Goal: Information Seeking & Learning: Check status

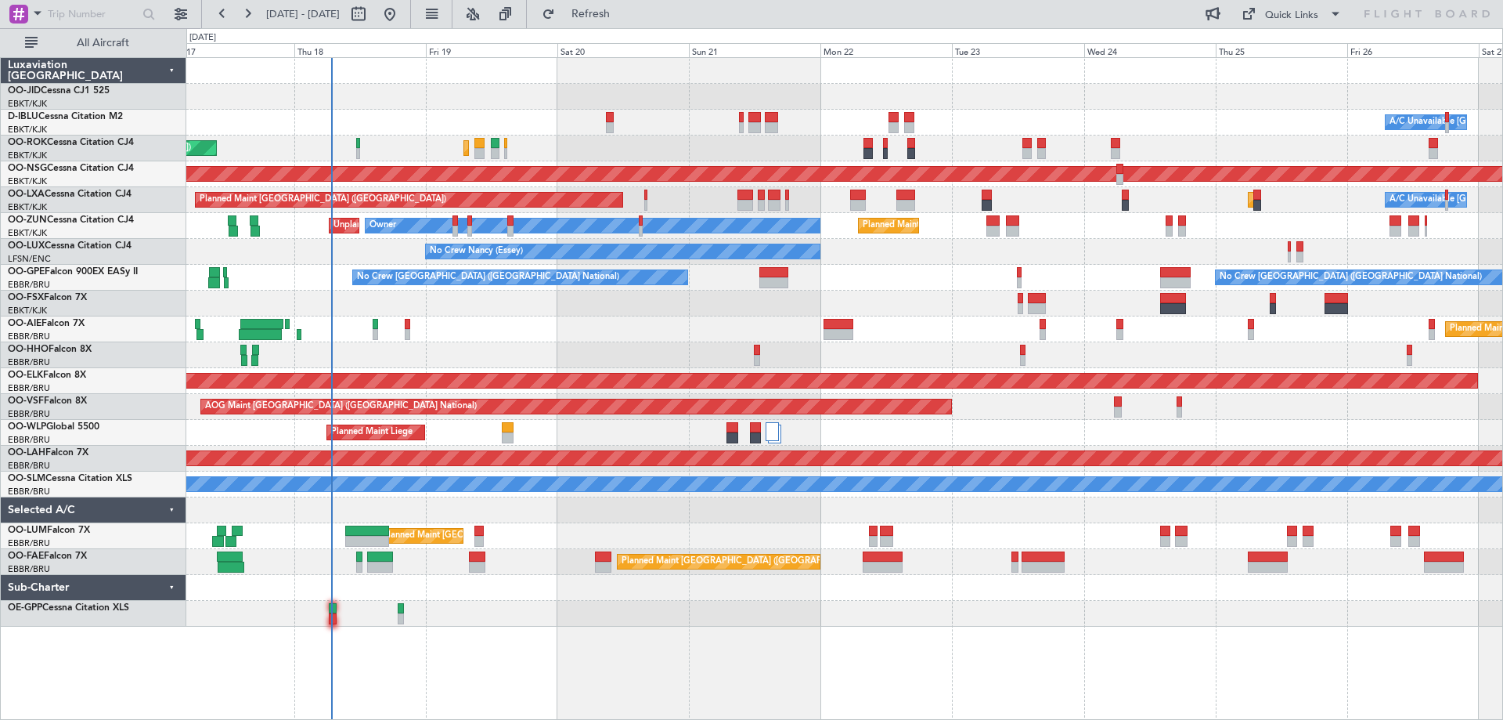
click at [497, 314] on div "Planned Maint Kortrijk-[GEOGRAPHIC_DATA] A/C Unavailable [GEOGRAPHIC_DATA] ([GE…" at bounding box center [844, 342] width 1316 height 568
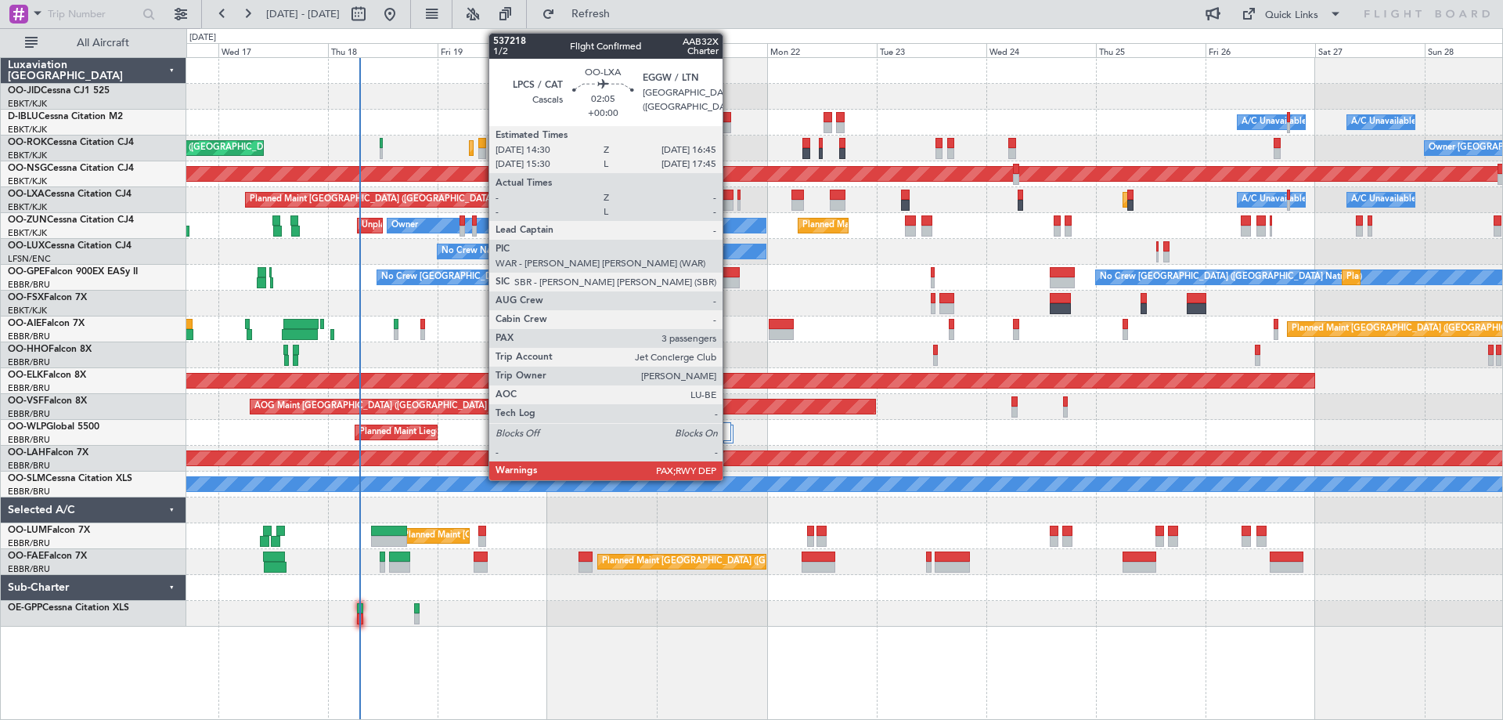
click at [730, 205] on div at bounding box center [728, 205] width 11 height 11
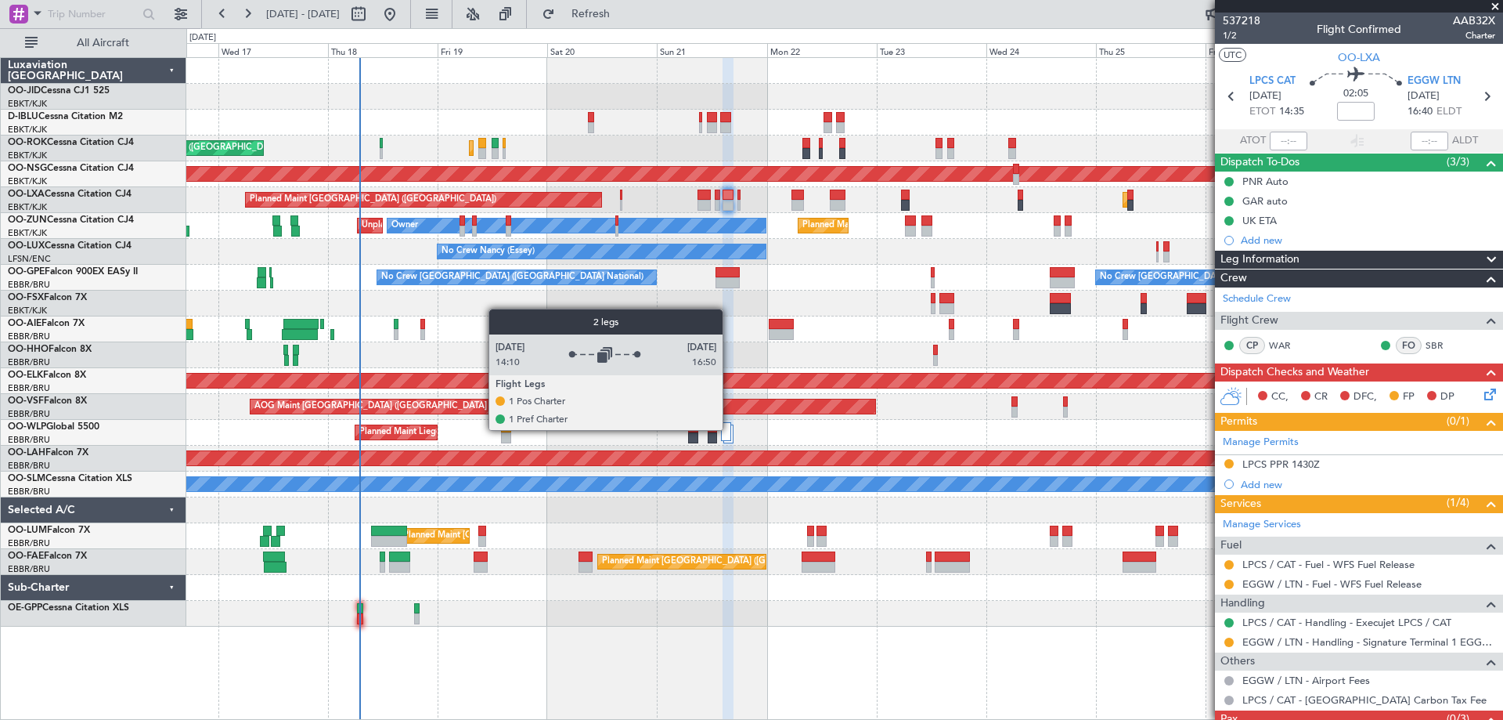
click at [730, 428] on div at bounding box center [726, 431] width 10 height 19
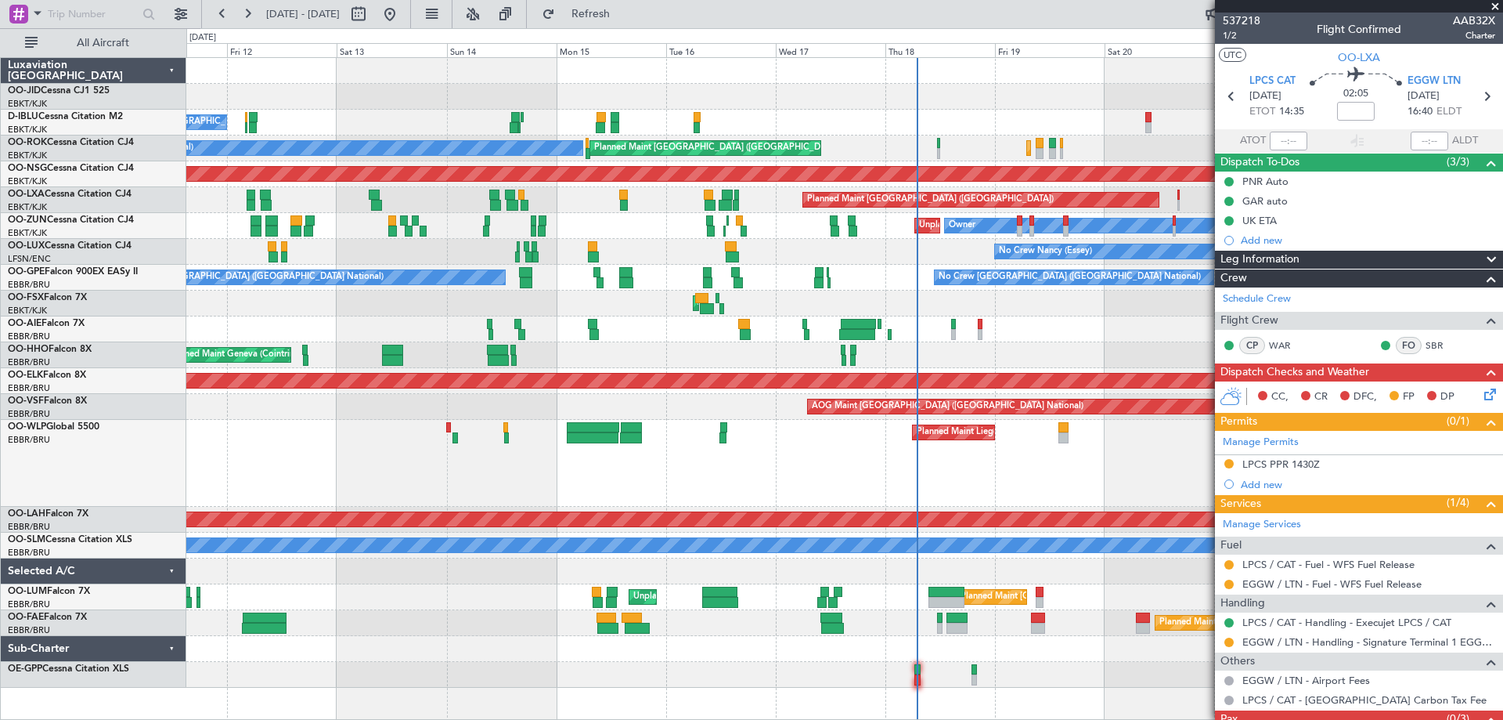
click at [978, 207] on div "No Crew [GEOGRAPHIC_DATA] ([GEOGRAPHIC_DATA] National) A/C Unavailable [GEOGRAP…" at bounding box center [844, 373] width 1316 height 630
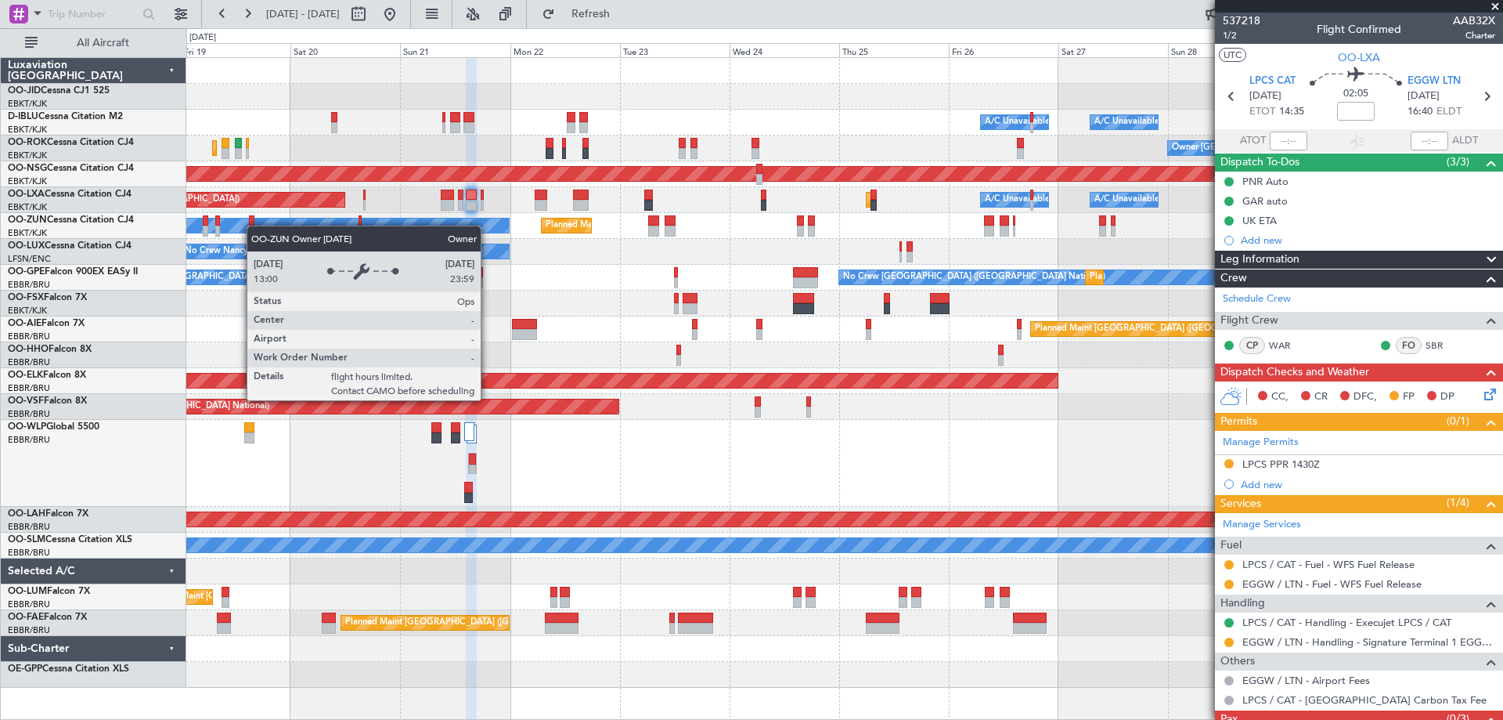
click at [254, 226] on div "Planned Maint Kortrijk-[GEOGRAPHIC_DATA] A/C Unavailable [GEOGRAPHIC_DATA] ([GE…" at bounding box center [844, 373] width 1316 height 630
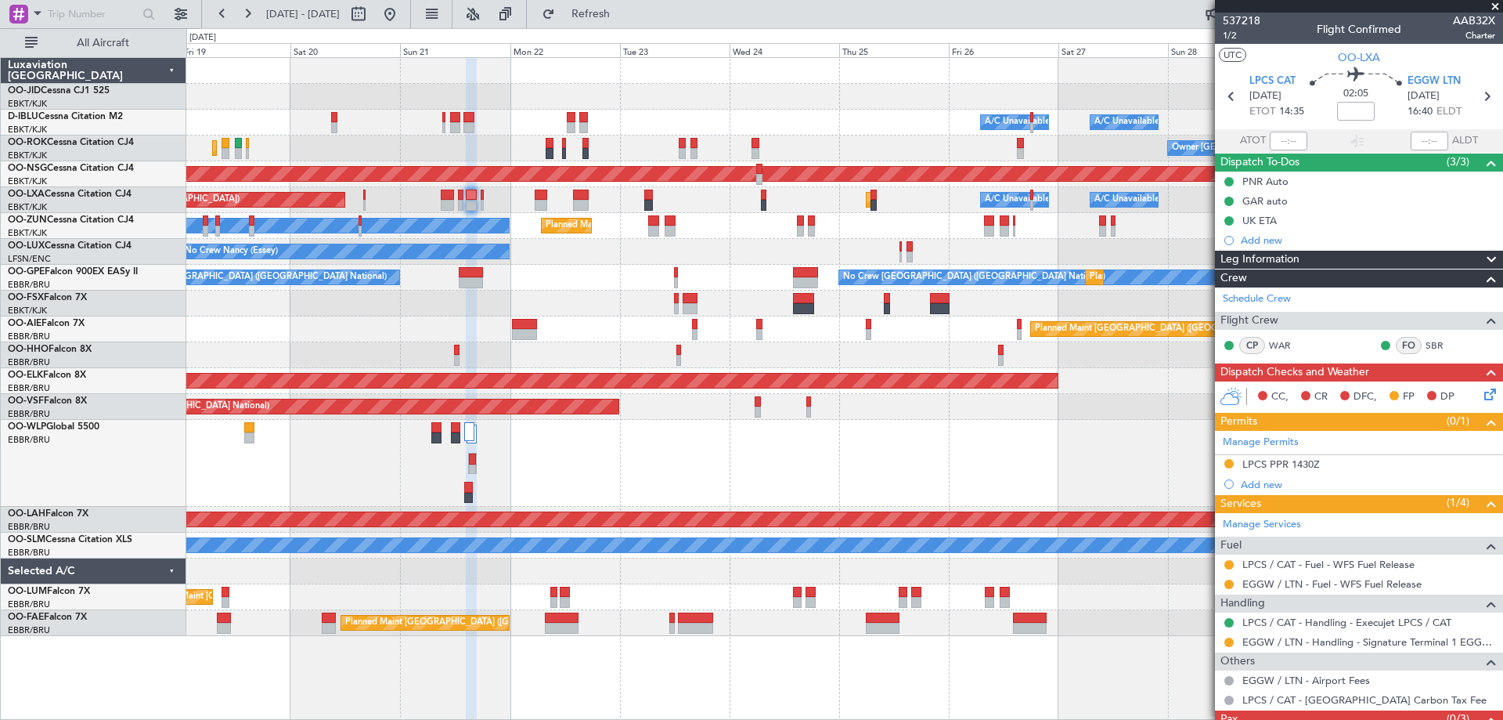
click at [511, 223] on div "Planned Maint Kortrijk-[GEOGRAPHIC_DATA] Owner Unplanned Maint [GEOGRAPHIC_DATA…" at bounding box center [844, 226] width 1316 height 26
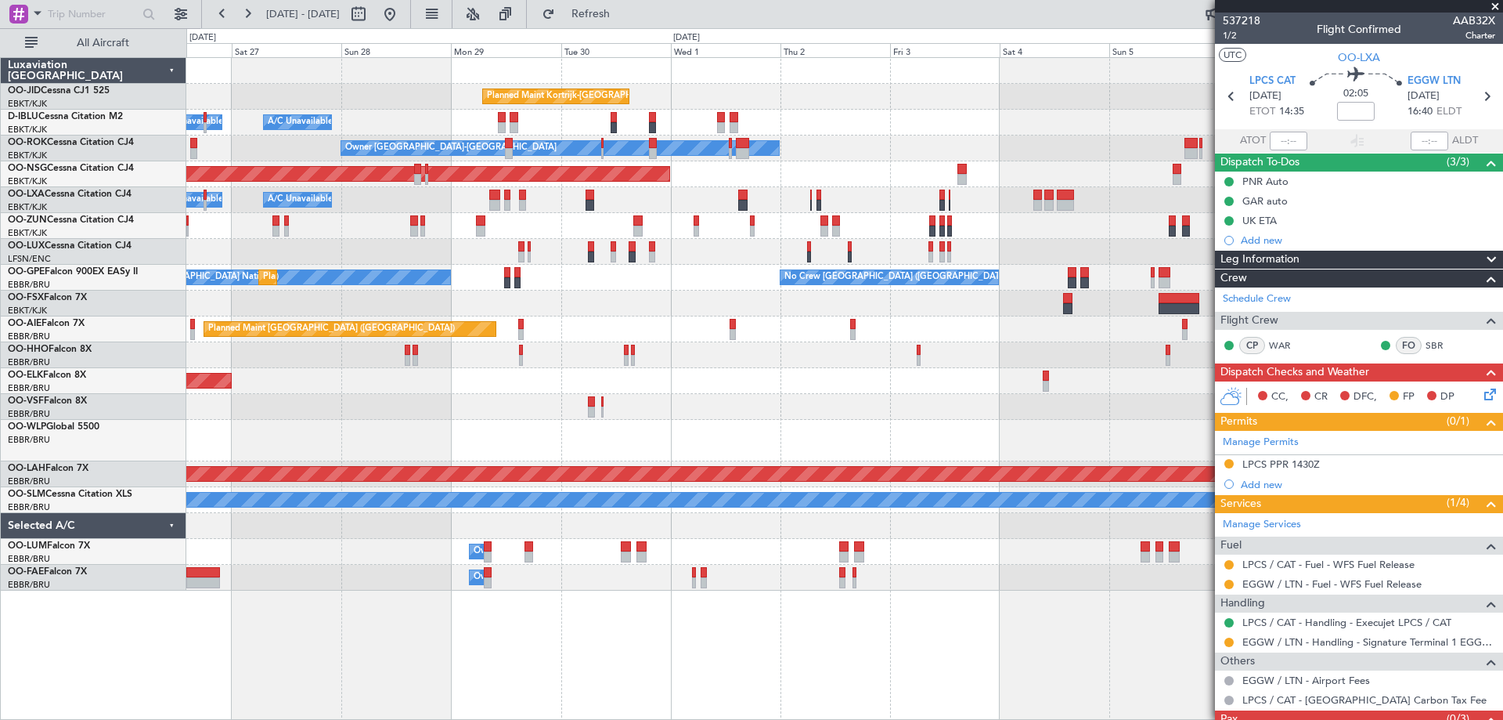
click at [1301, 404] on fb-app "[DATE] - [DATE] Refresh Quick Links All Aircraft Planned Maint [GEOGRAPHIC_DATA…" at bounding box center [751, 366] width 1503 height 708
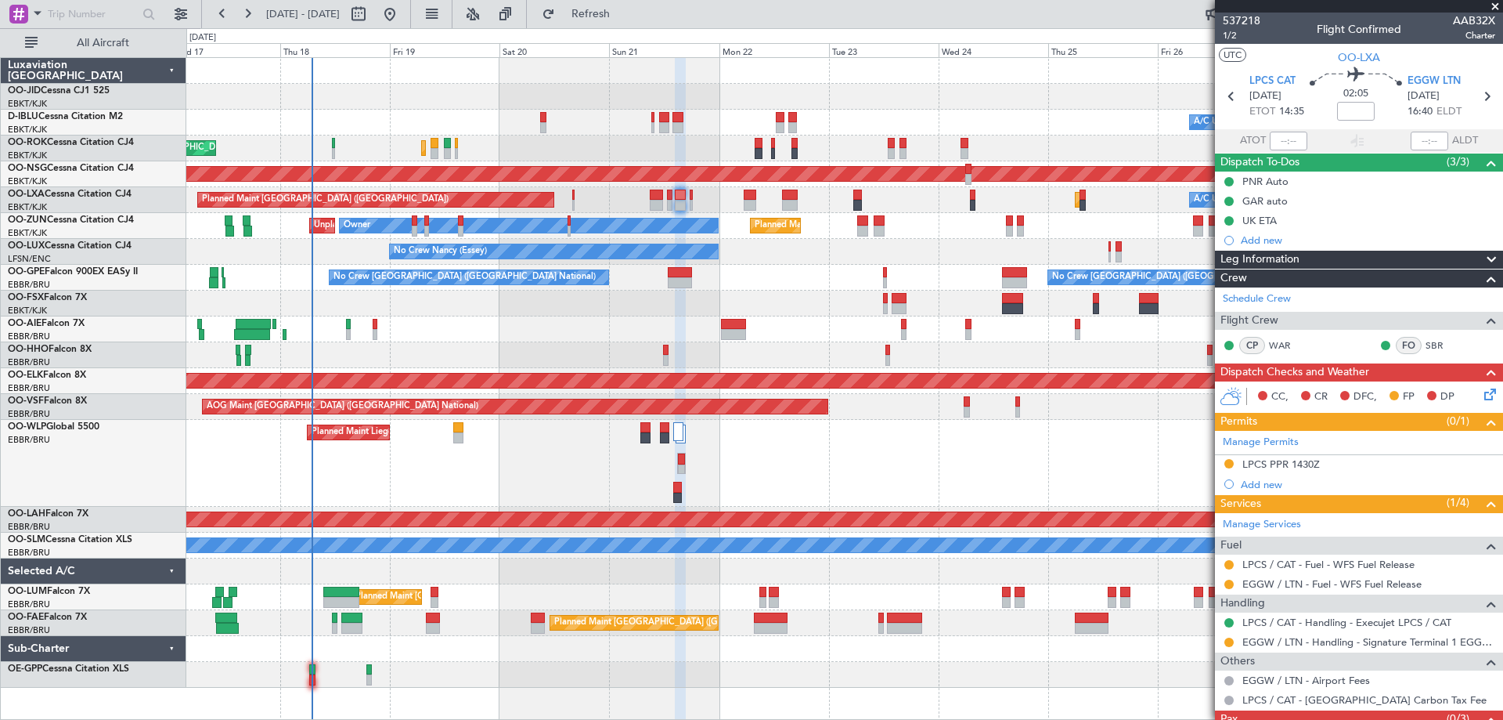
click at [806, 348] on div "Planned Maint Kortrijk-[GEOGRAPHIC_DATA] A/C Unavailable [GEOGRAPHIC_DATA] ([GE…" at bounding box center [844, 373] width 1316 height 630
click at [303, 310] on div "Planned Maint Kortrijk-[GEOGRAPHIC_DATA] A/C Unavailable [GEOGRAPHIC_DATA] ([GE…" at bounding box center [844, 373] width 1316 height 630
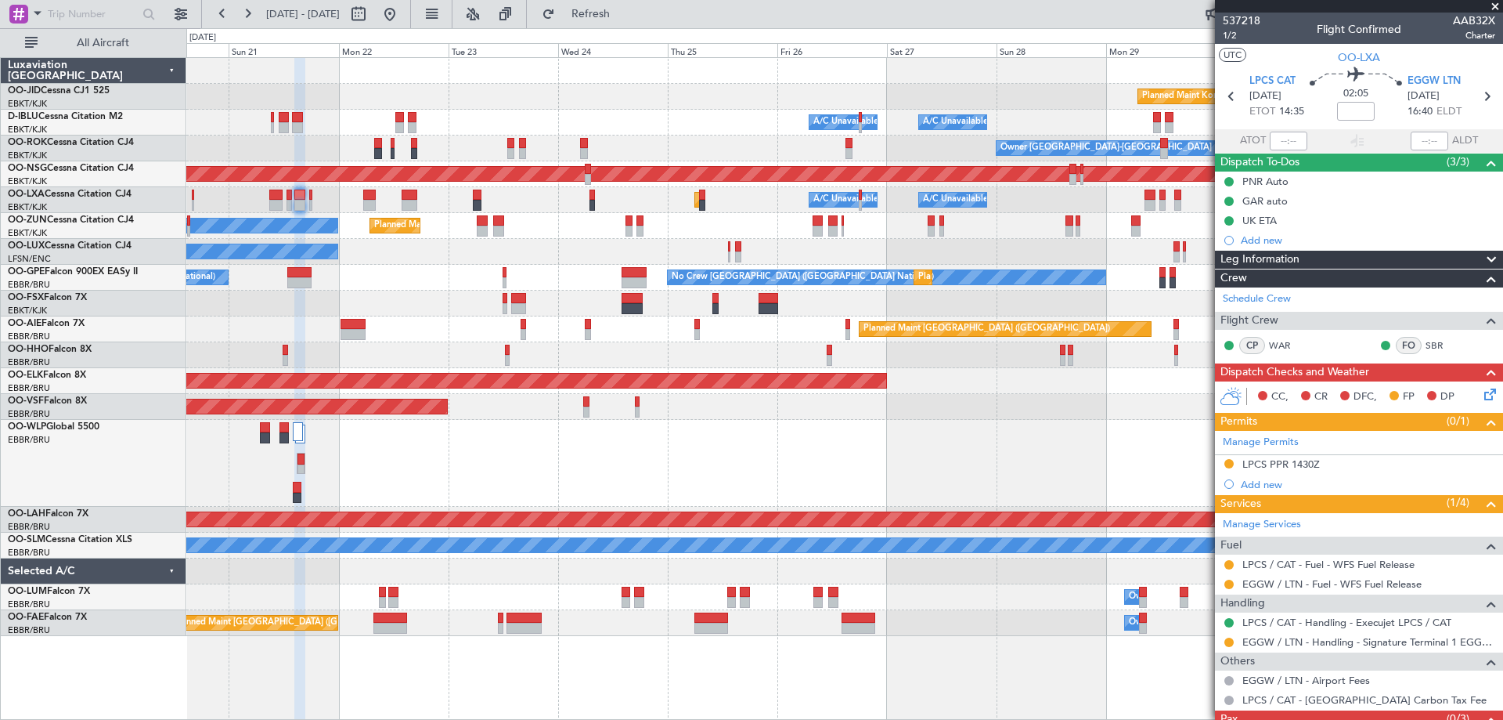
click at [969, 413] on div "AOG Maint [GEOGRAPHIC_DATA] ([GEOGRAPHIC_DATA] National)" at bounding box center [844, 407] width 1316 height 26
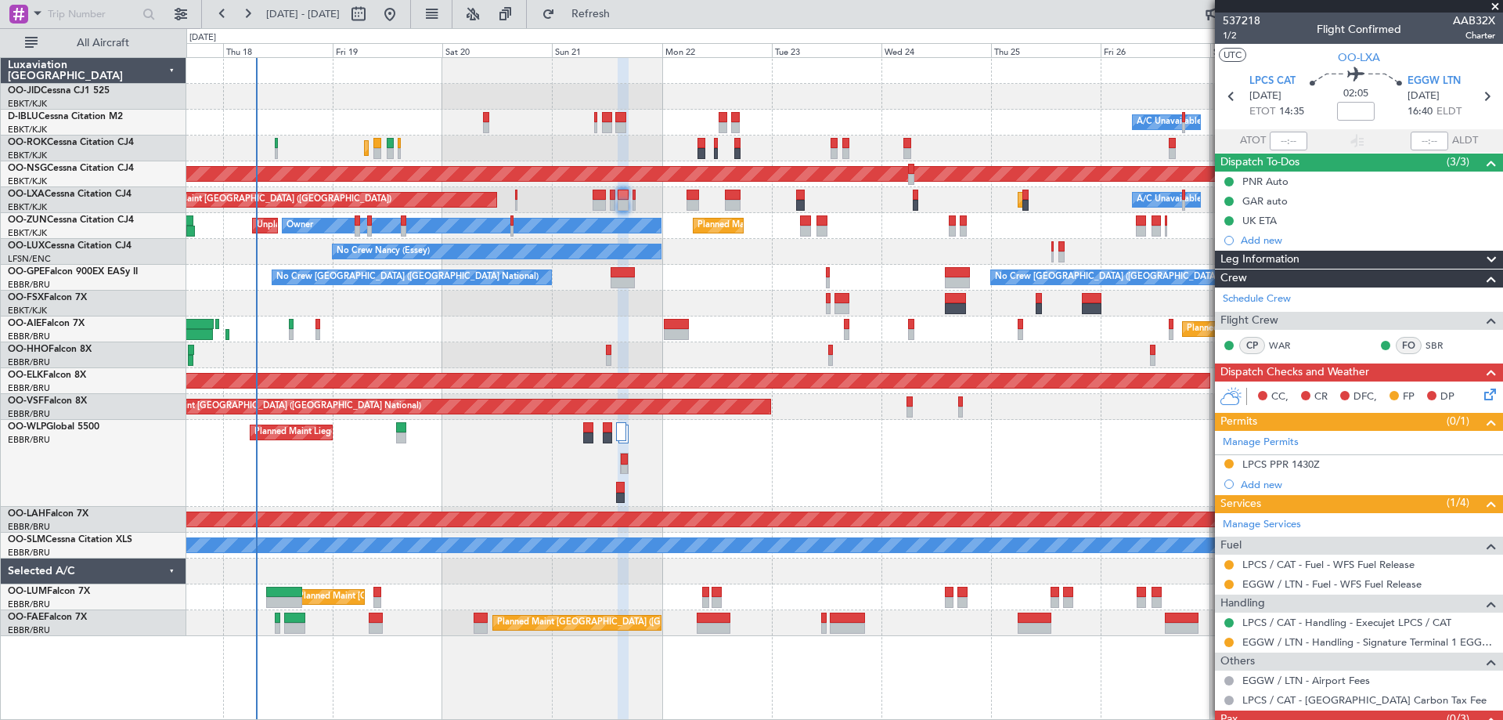
click at [812, 410] on div "AOG Maint [GEOGRAPHIC_DATA] ([GEOGRAPHIC_DATA] National)" at bounding box center [844, 407] width 1316 height 26
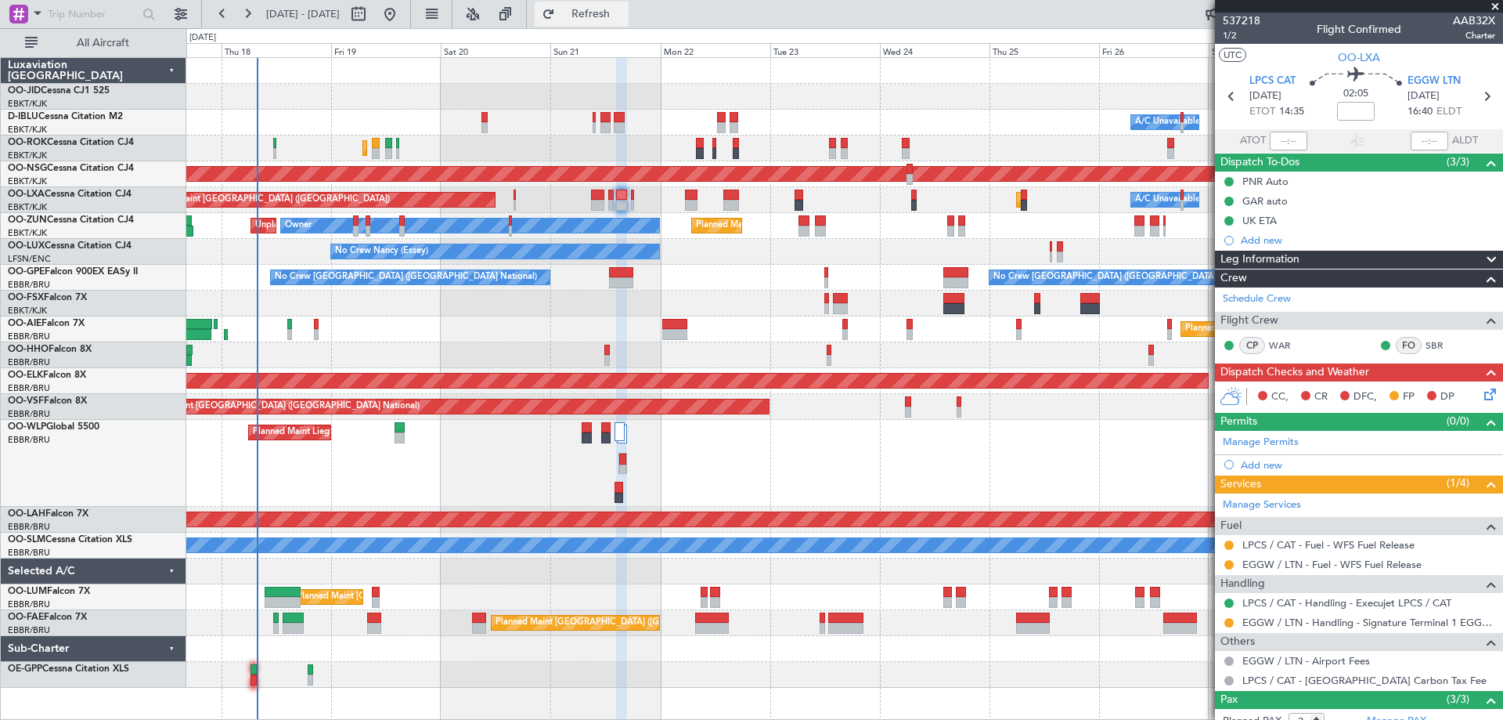
click at [624, 17] on span "Refresh" at bounding box center [591, 14] width 66 height 11
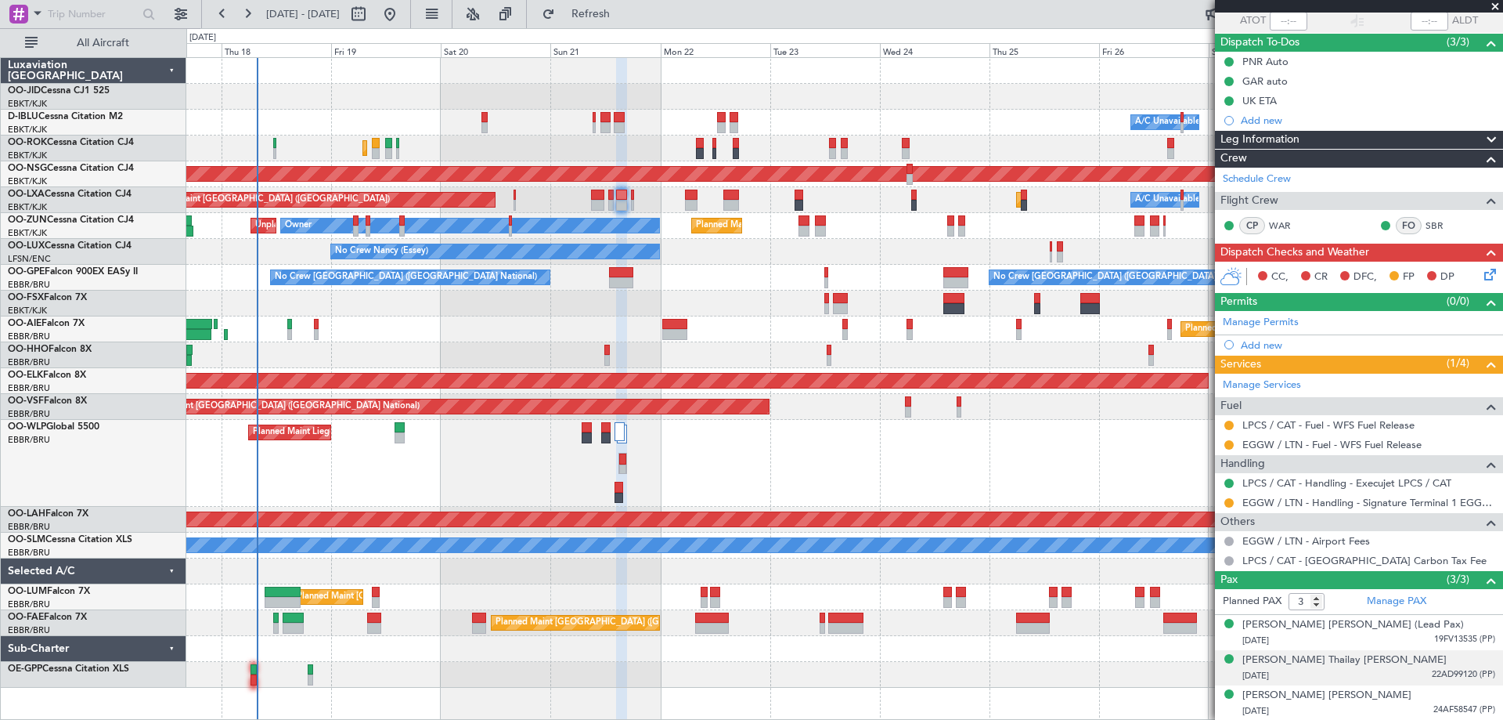
click at [1378, 664] on div "[PERSON_NAME] Thailay [PERSON_NAME] [DATE] 22AD99120 (PP)" at bounding box center [1369, 667] width 253 height 31
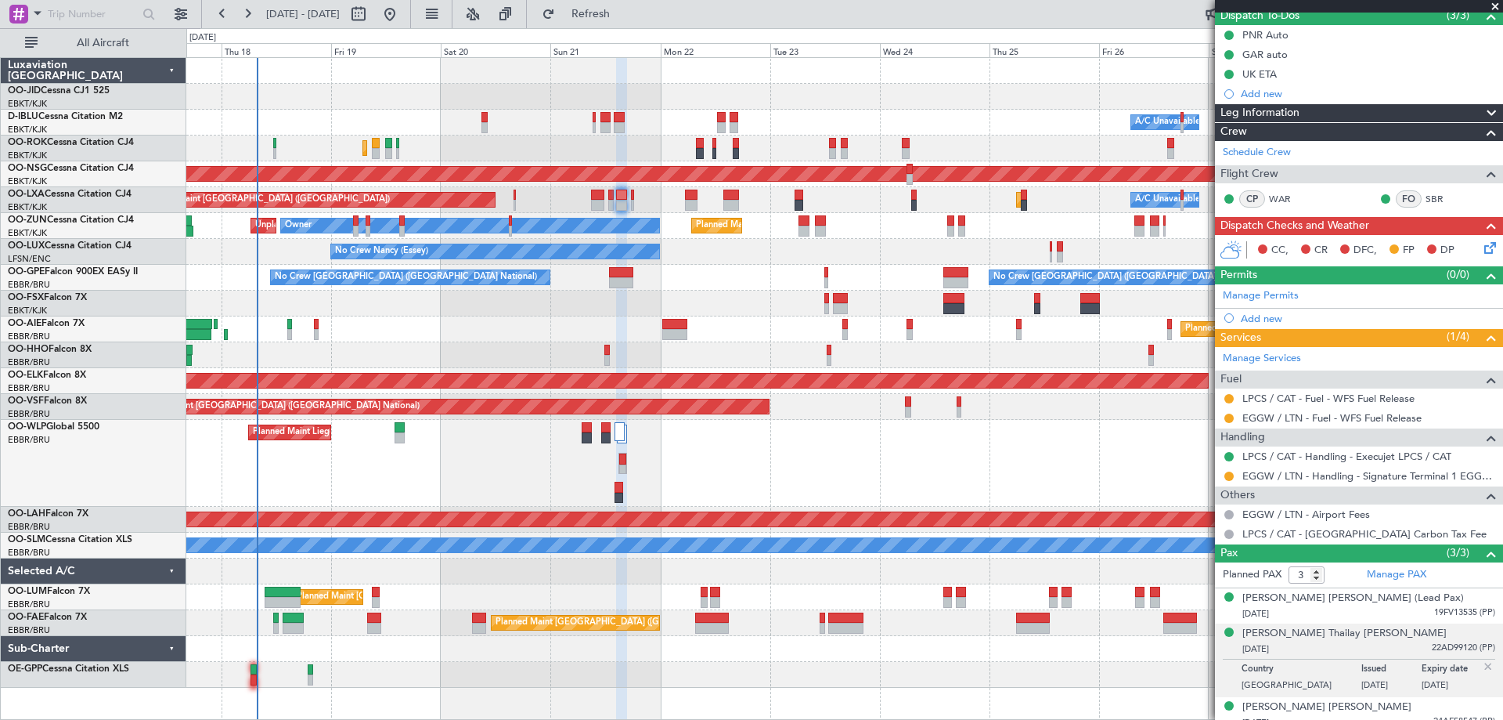
scroll to position [158, 0]
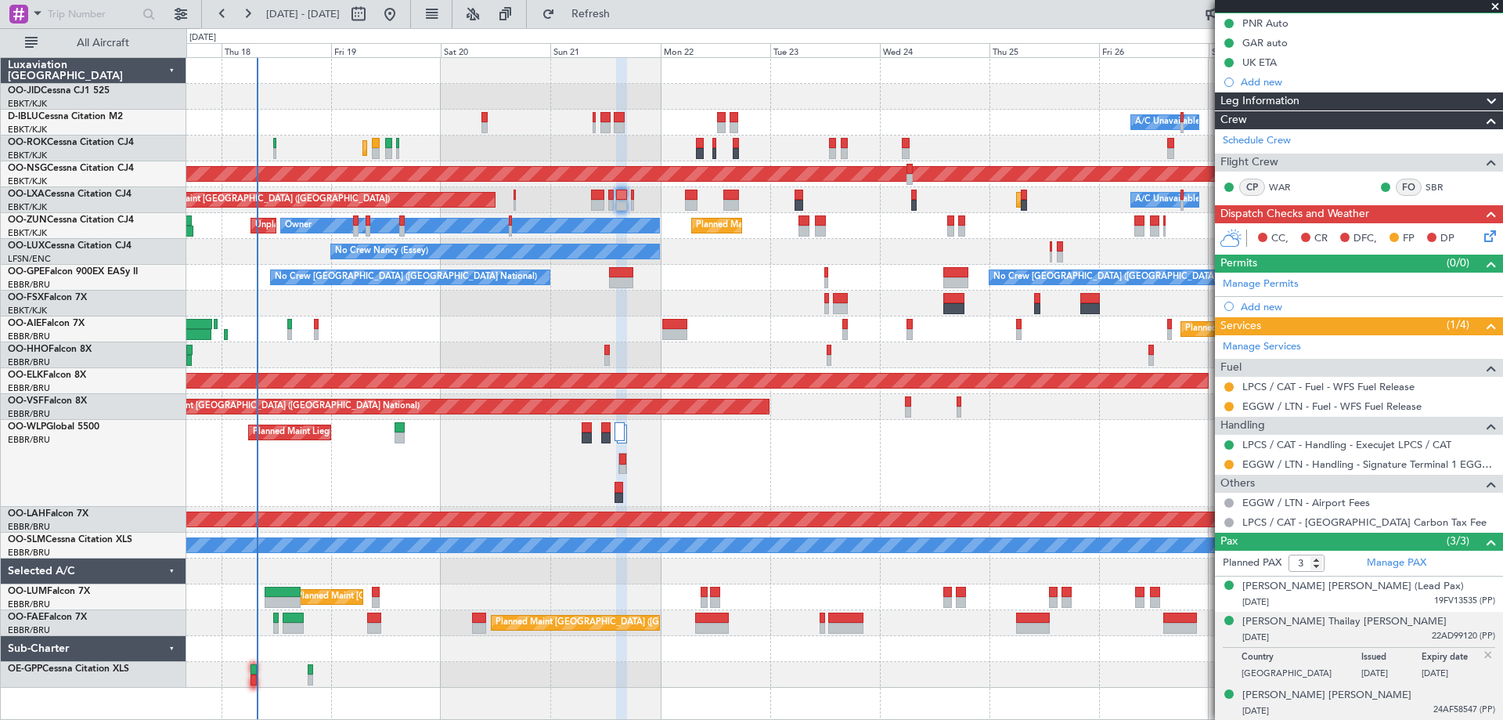
click at [1385, 703] on div "[DATE] 24AF58547 (PP)" at bounding box center [1369, 711] width 253 height 16
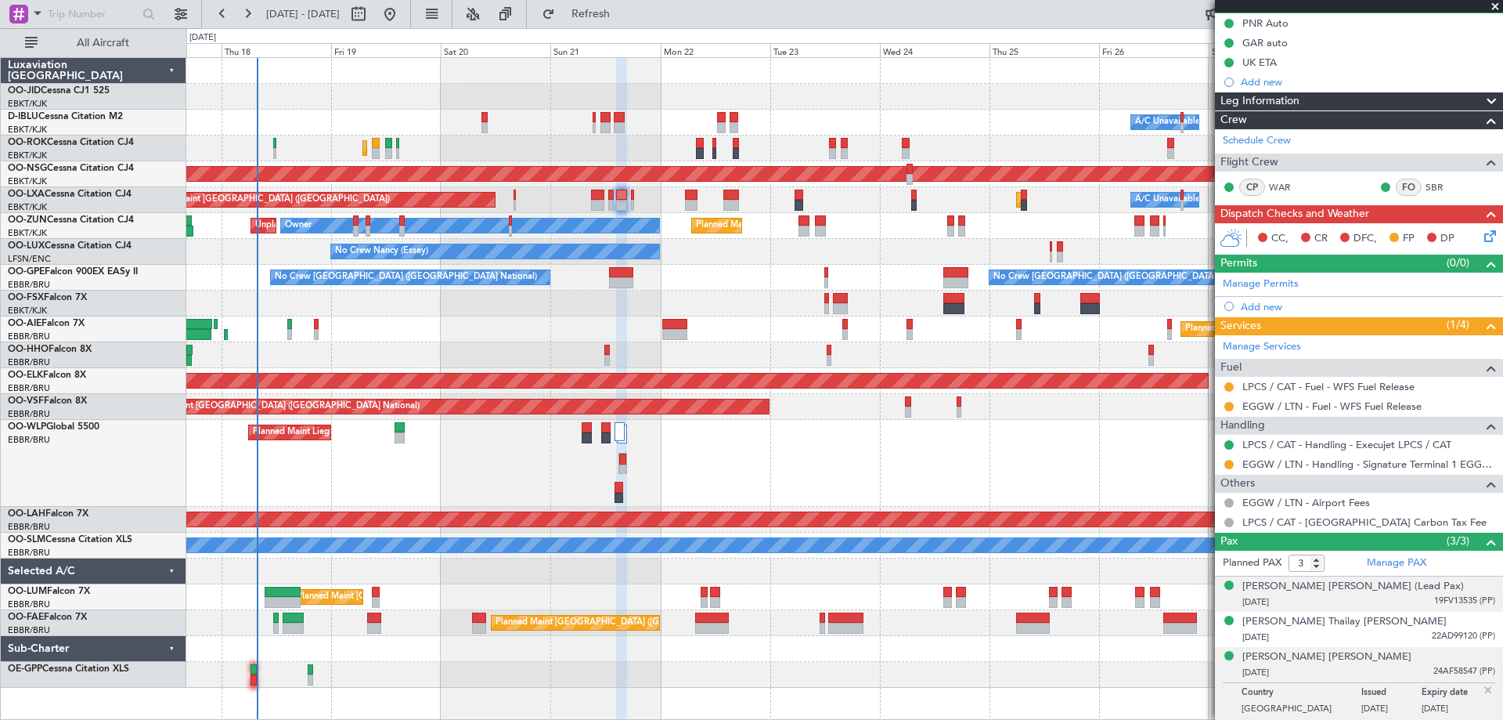
click at [1323, 602] on div "[DATE] 19FV13535 (PP)" at bounding box center [1369, 602] width 253 height 16
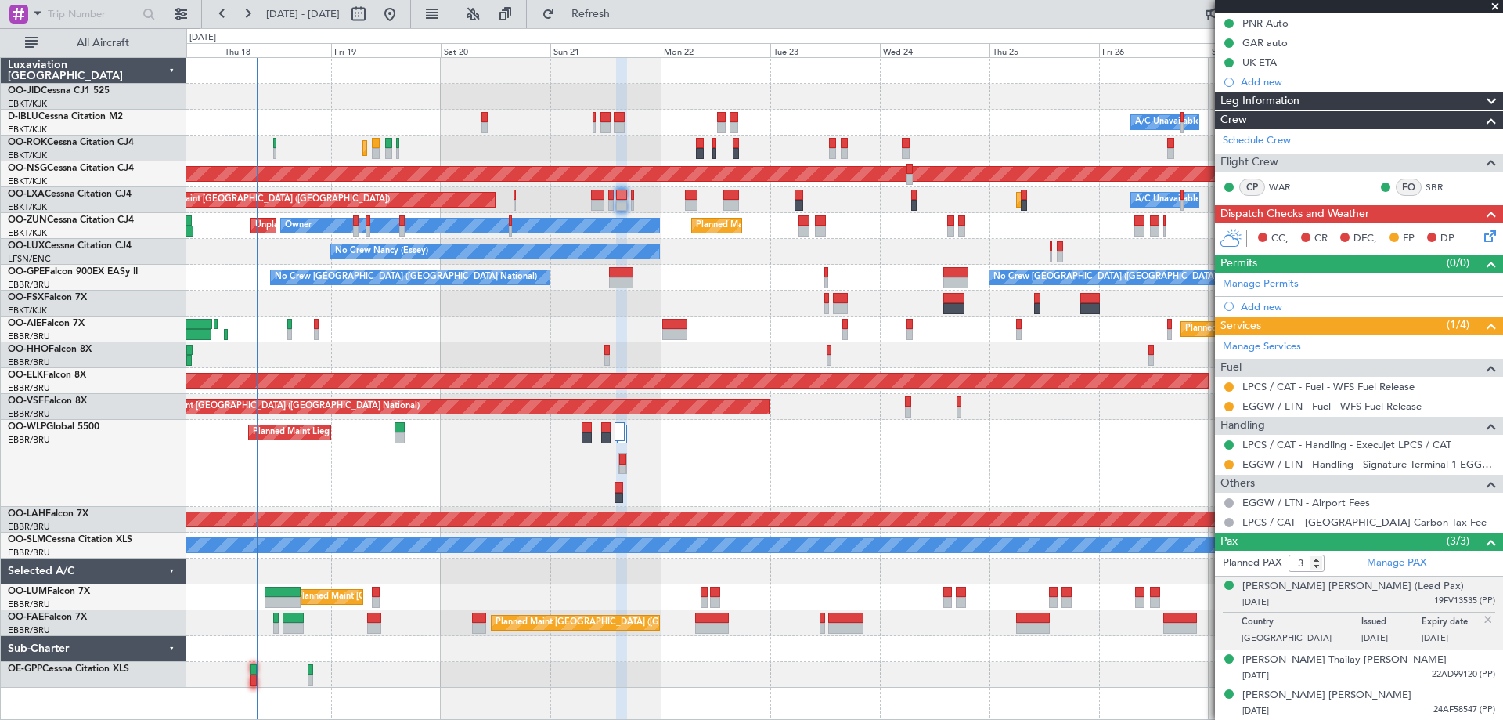
scroll to position [0, 0]
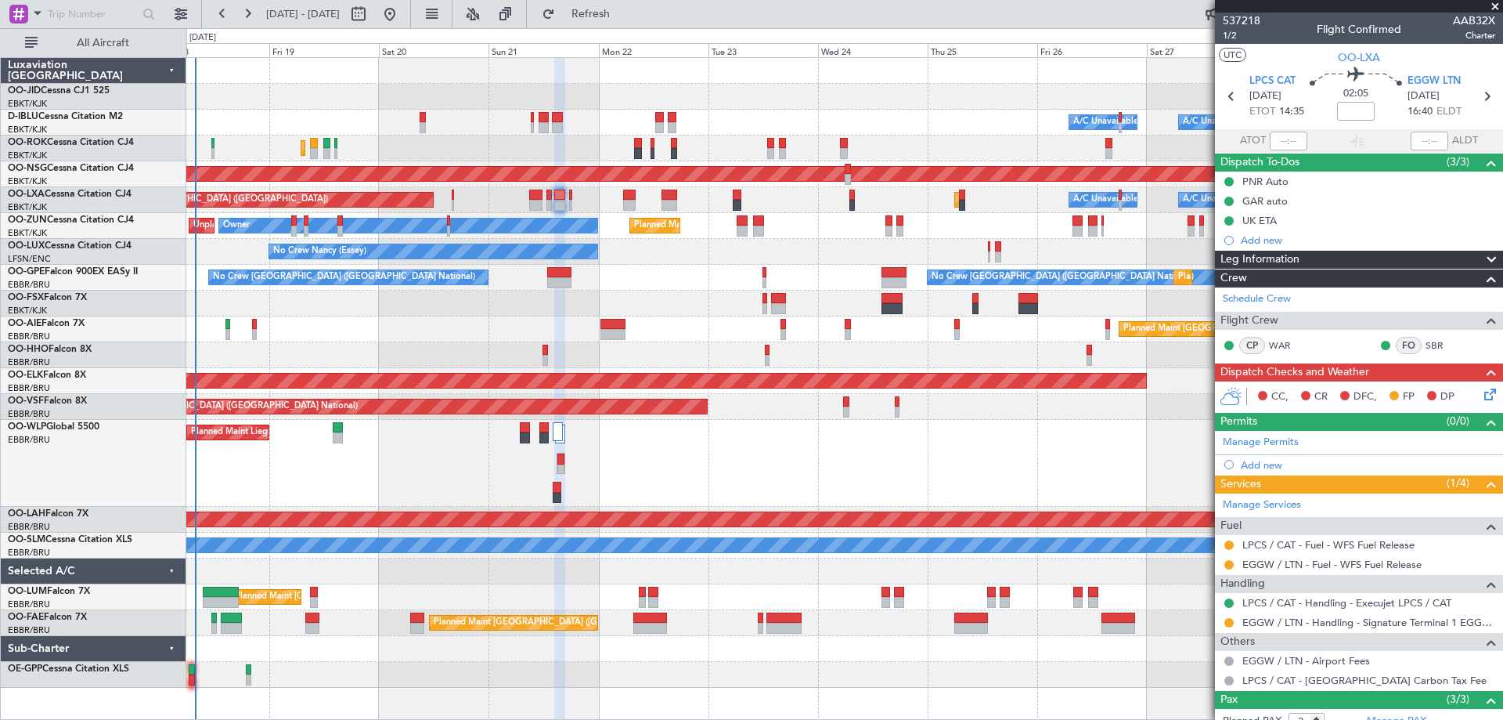
click at [410, 327] on div "Planned Maint [GEOGRAPHIC_DATA] ([GEOGRAPHIC_DATA])" at bounding box center [844, 329] width 1316 height 26
